Goal: Transaction & Acquisition: Book appointment/travel/reservation

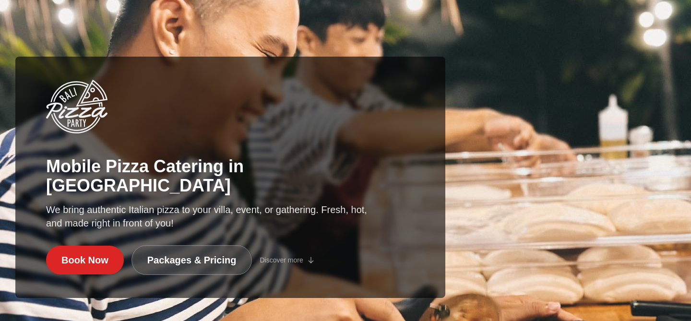
scroll to position [400, 0]
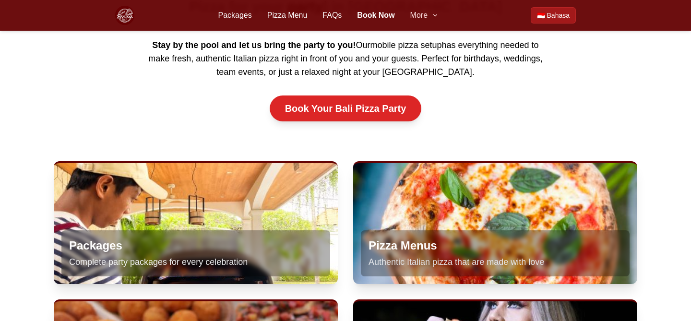
click at [432, 19] on button "More" at bounding box center [425, 16] width 29 height 12
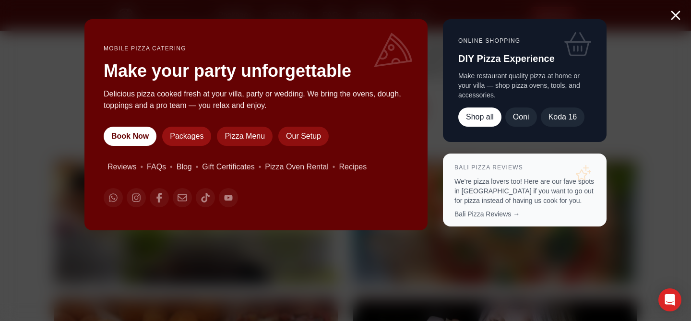
click at [188, 135] on link "Packages" at bounding box center [186, 136] width 49 height 19
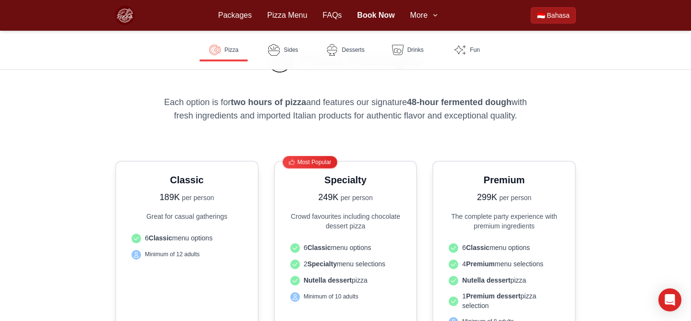
scroll to position [205, 0]
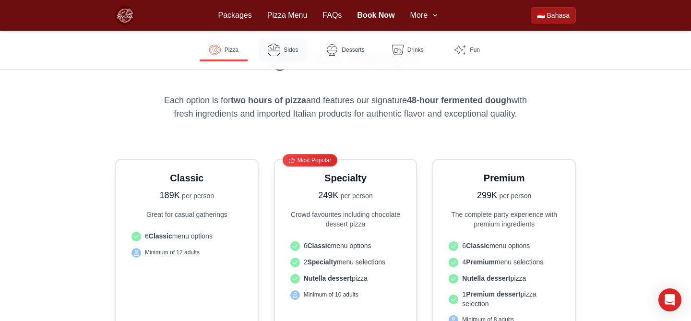
click at [288, 57] on link "Sides" at bounding box center [283, 49] width 48 height 23
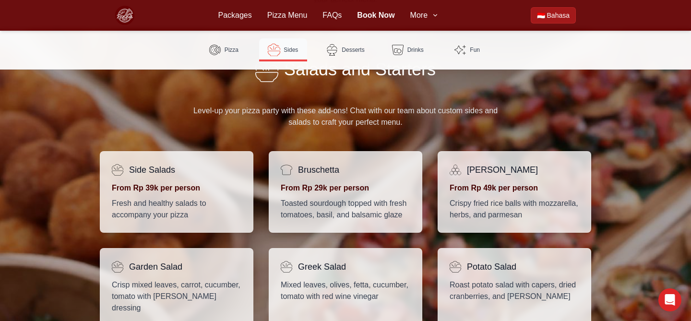
scroll to position [677, 0]
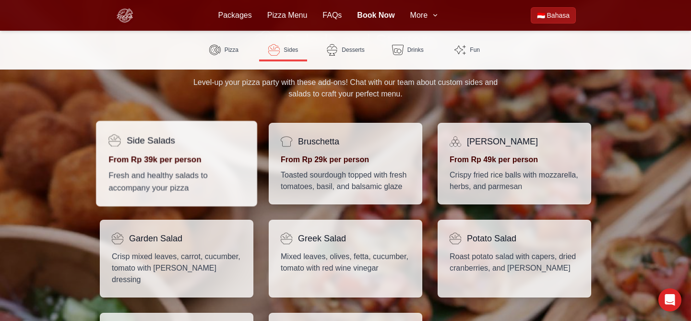
click at [154, 141] on h4 "Side Salads" at bounding box center [151, 140] width 49 height 14
click at [203, 142] on div "Side Salads" at bounding box center [177, 140] width 136 height 14
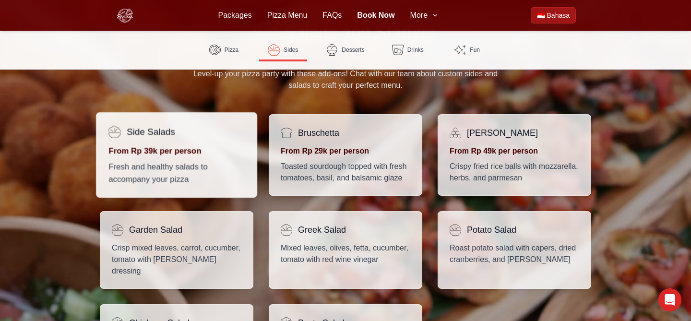
scroll to position [684, 0]
